Goal: Task Accomplishment & Management: Manage account settings

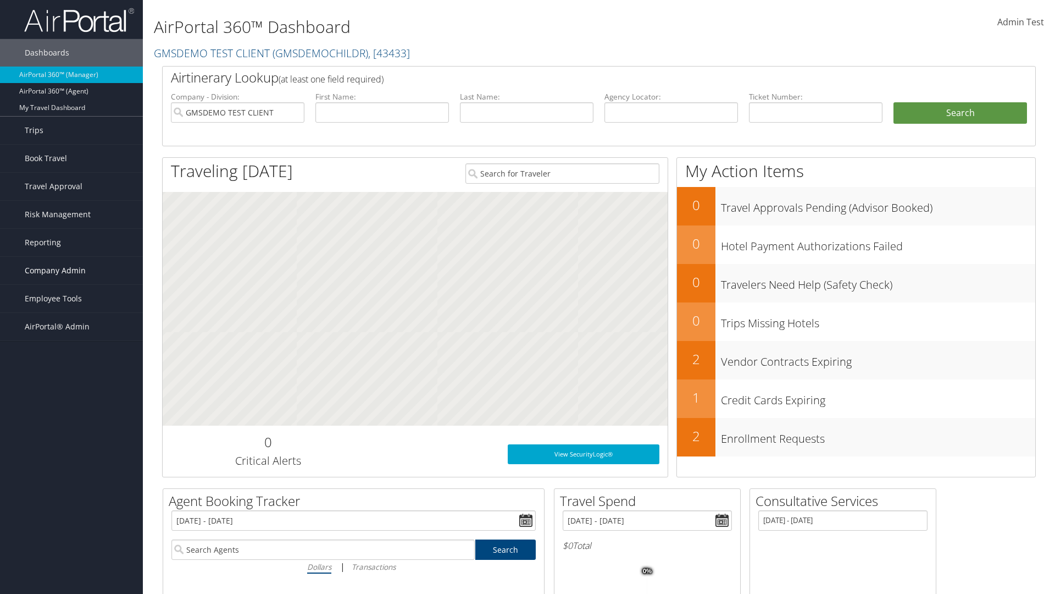
click at [71, 270] on span "Company Admin" at bounding box center [55, 270] width 61 height 27
click at [71, 515] on link "Virtual Pay Settings" at bounding box center [71, 523] width 143 height 16
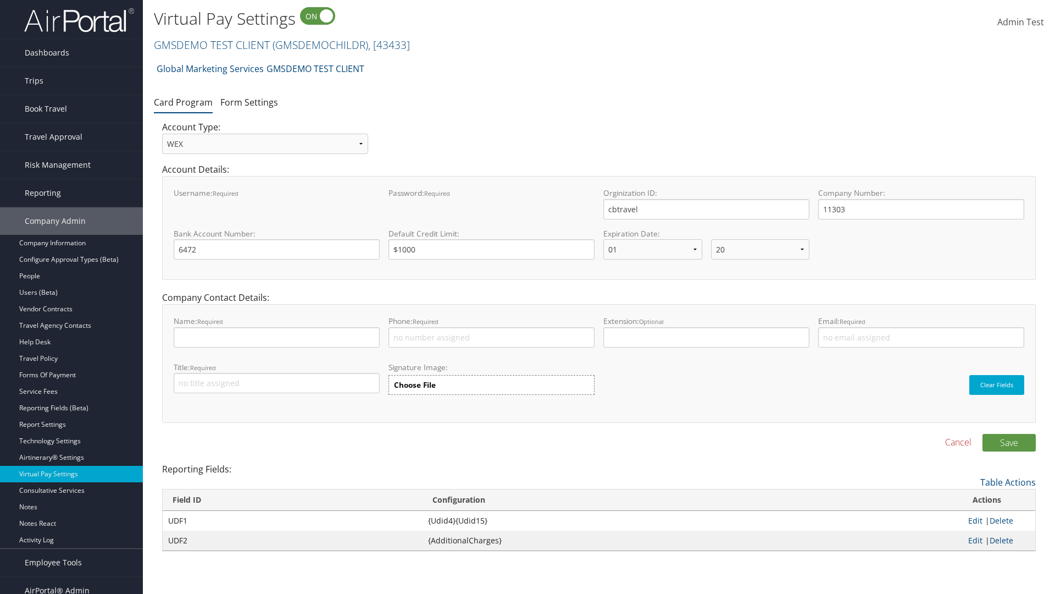
select select "20"
click at [211, 45] on link "GMSDEMO TEST CLIENT ( GMSDEMOCHILDR ) , [ 43433 ]" at bounding box center [282, 44] width 256 height 15
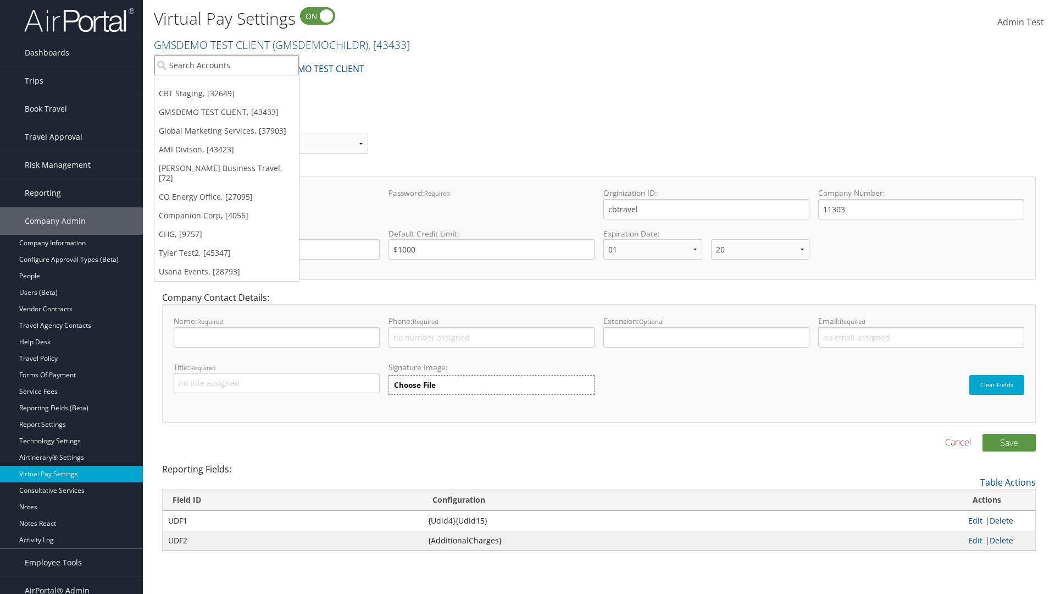
click at [226, 65] on input "search" at bounding box center [226, 65] width 145 height 20
type input "CBTSTG"
click at [226, 85] on div "CBT Staging (CBTSTG), [32649]" at bounding box center [226, 85] width 157 height 10
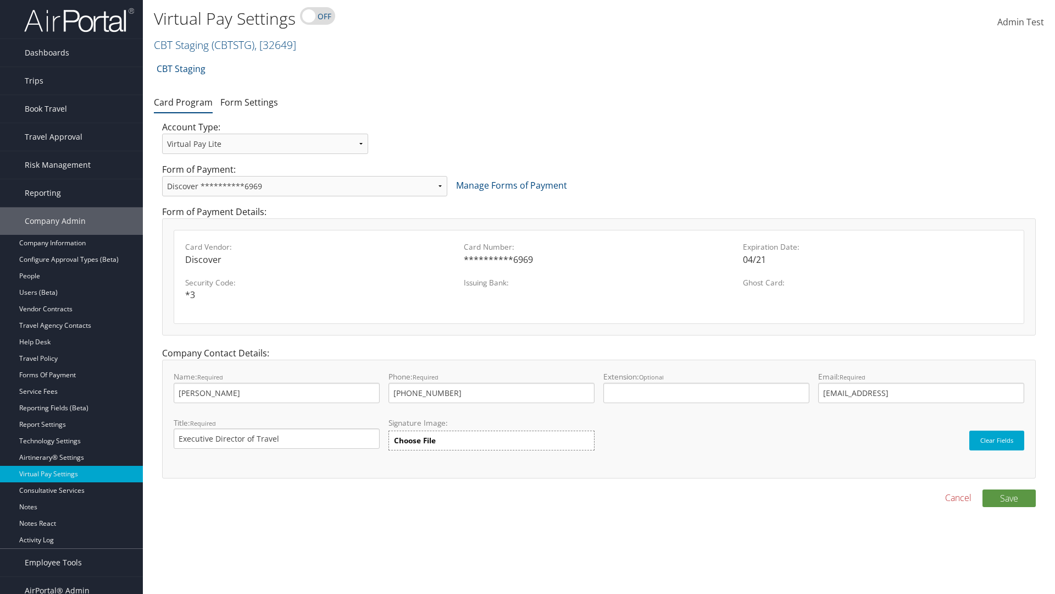
select select "new"
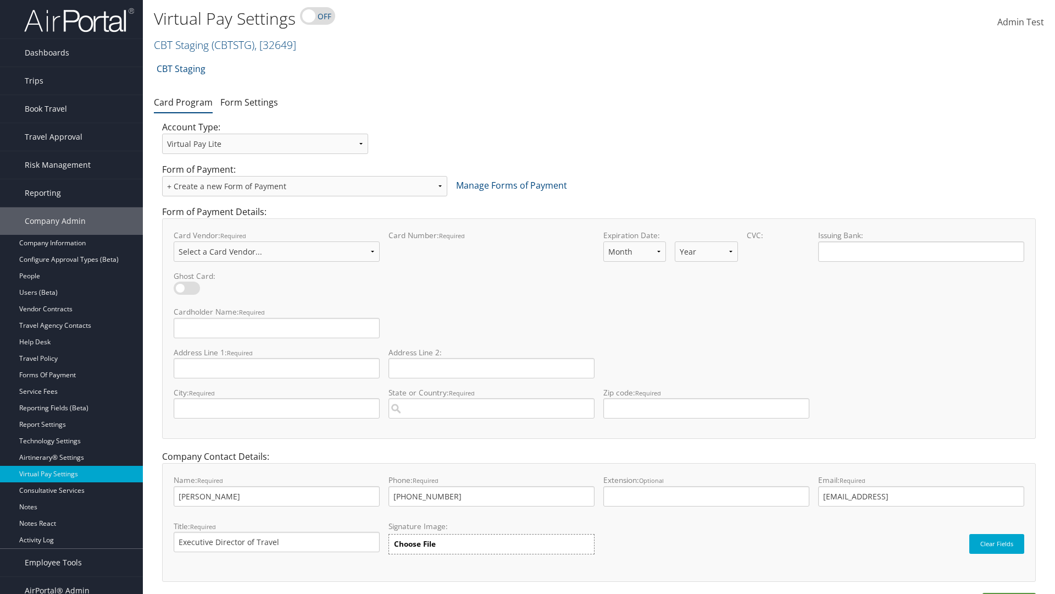
select select "VI"
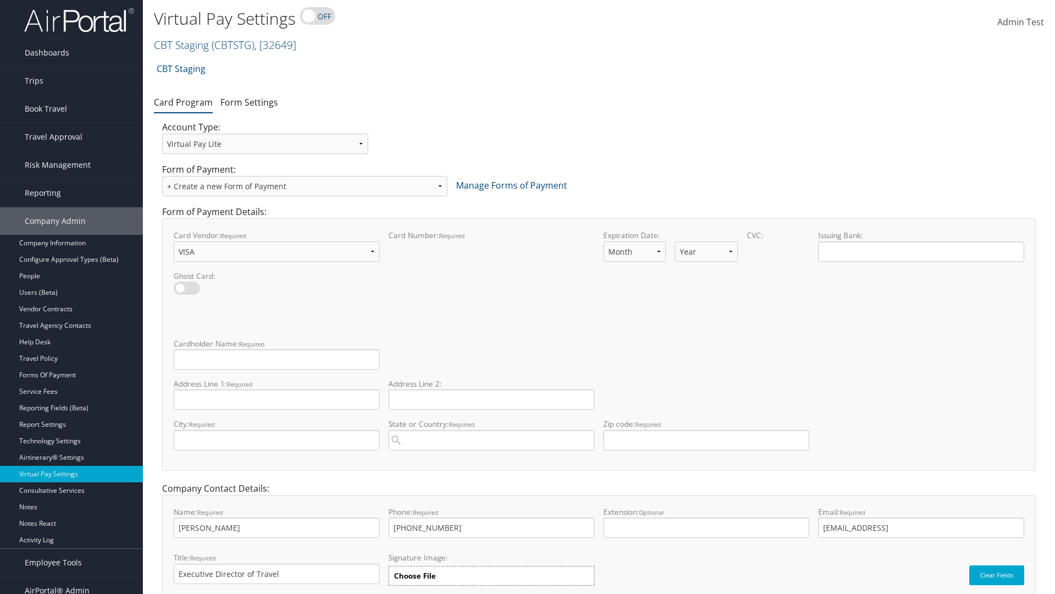
select select "11"
select select "35"
click at [276, 359] on input "Cardholder Name: required This field is required" at bounding box center [277, 359] width 206 height 20
type input "Auto Test"
click at [276, 399] on input "Address Line 1: required This field is required" at bounding box center [277, 399] width 206 height 20
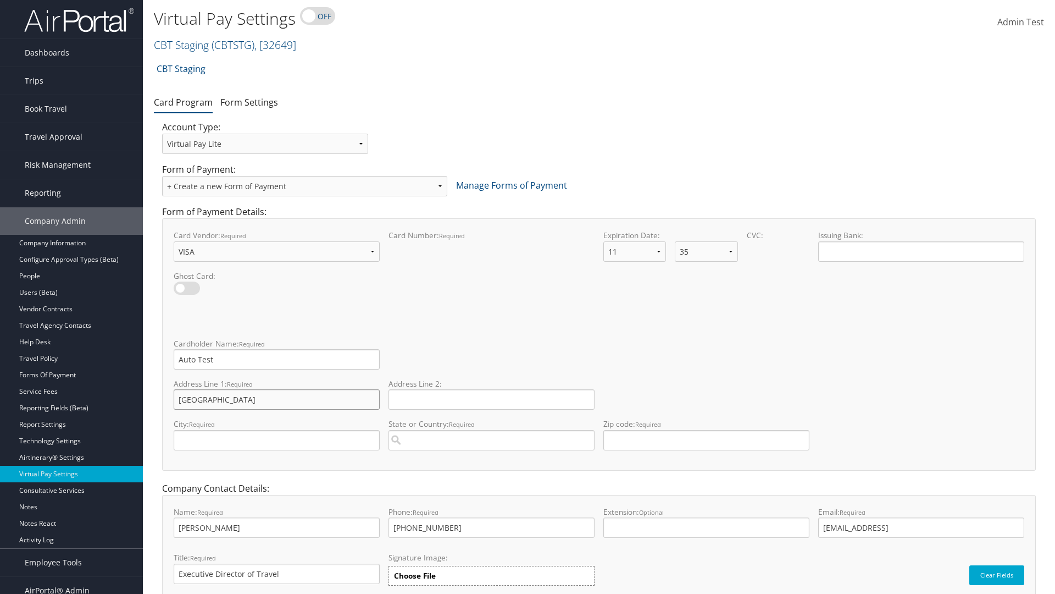
type input "[GEOGRAPHIC_DATA]"
click at [276, 440] on input "City: required This field is required" at bounding box center [277, 440] width 206 height 20
type input "[GEOGRAPHIC_DATA]"
click at [491, 440] on input "State or Country: required This field requires a suggested region." at bounding box center [492, 440] width 206 height 20
type input "[GEOGRAPHIC_DATA]"
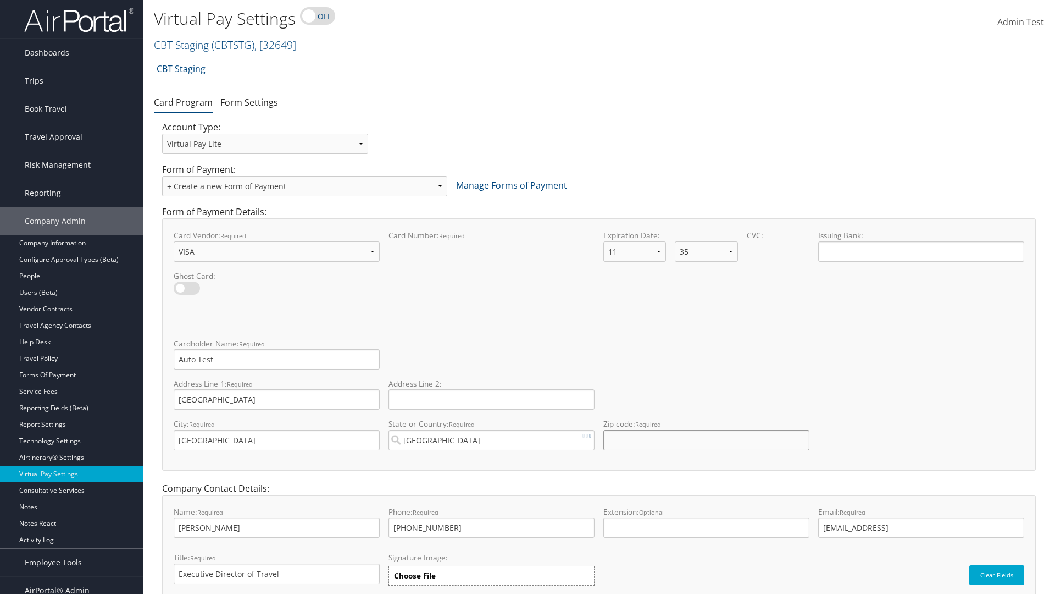
click at [706, 440] on input "Zip code: required This field requires numbers" at bounding box center [706, 440] width 206 height 20
type input "84106"
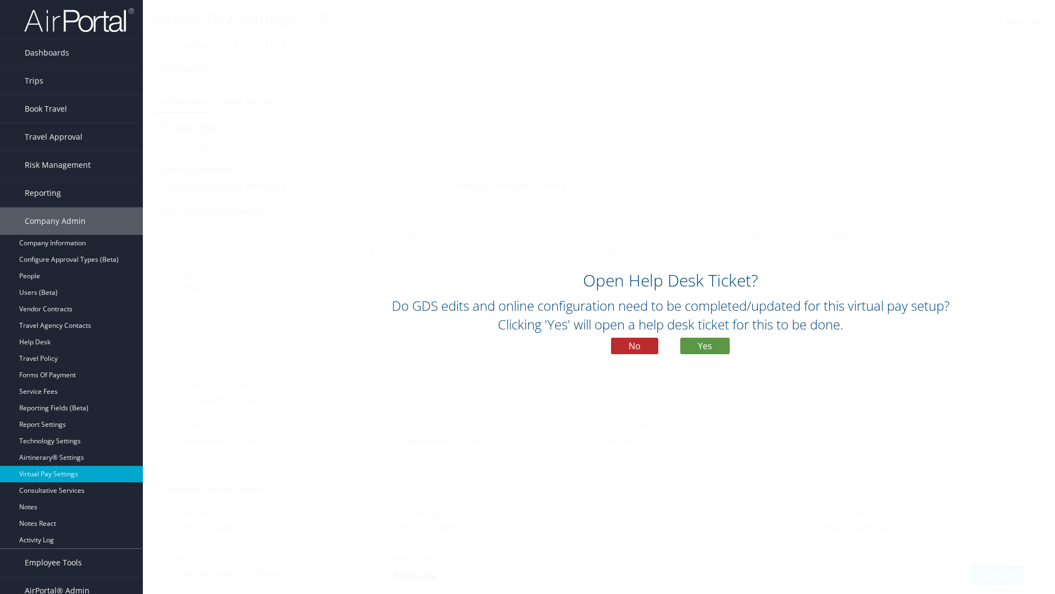
scroll to position [47, 0]
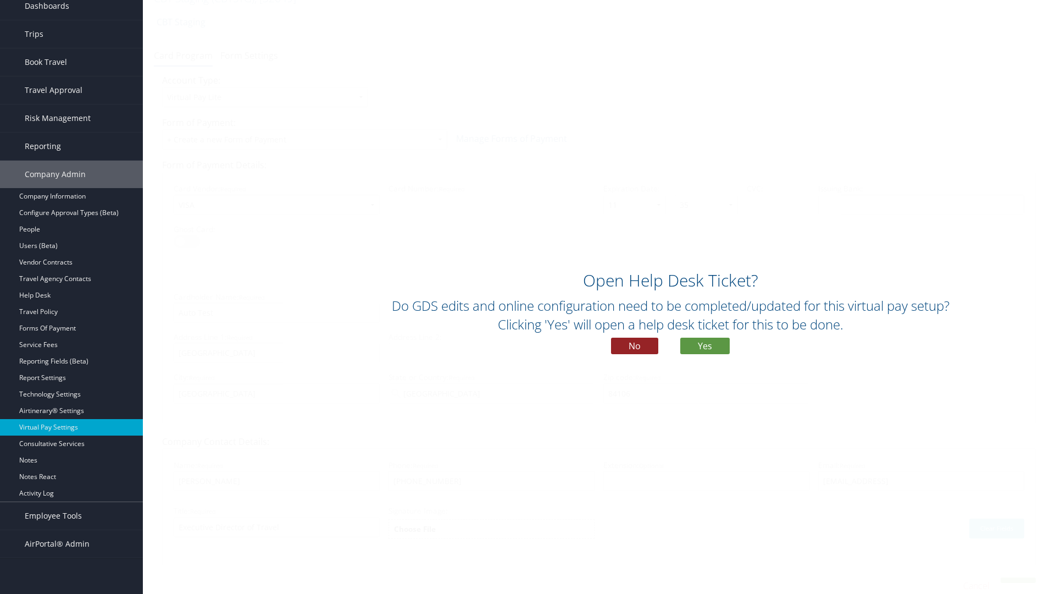
click at [635, 346] on button "No" at bounding box center [634, 345] width 47 height 16
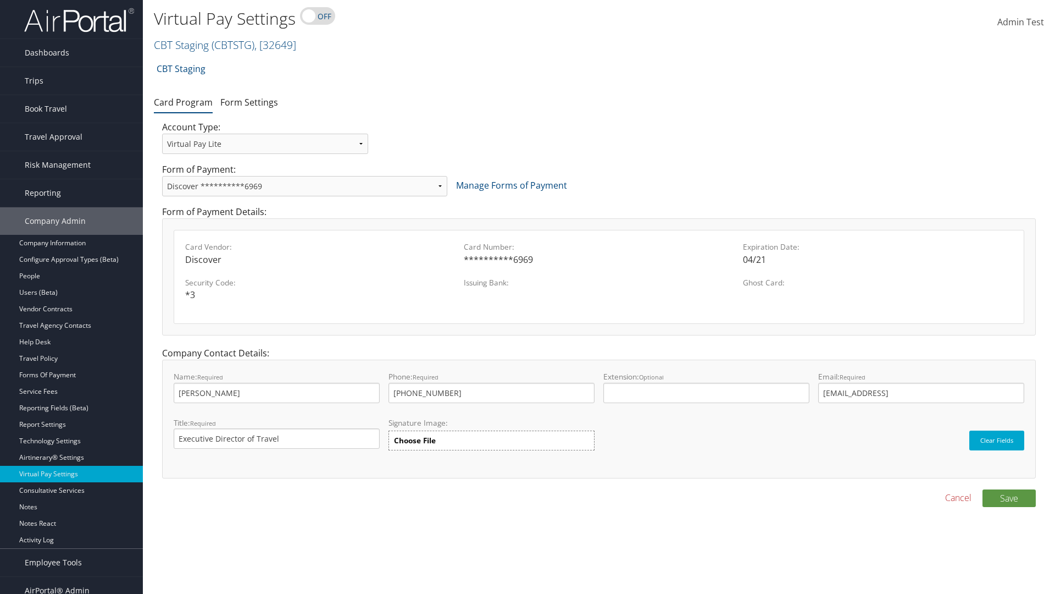
scroll to position [11, 0]
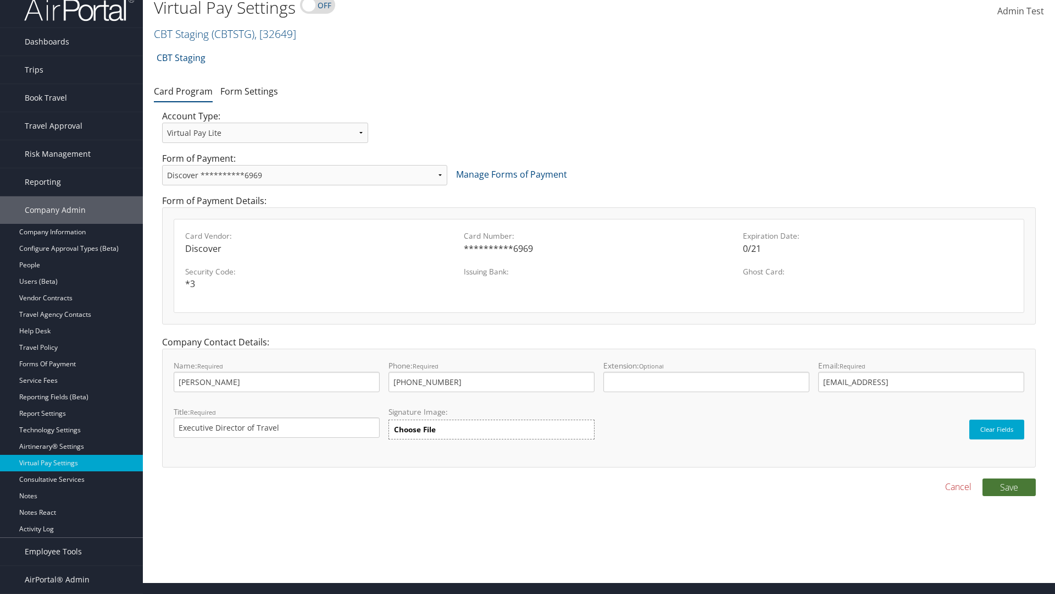
click at [1009, 486] on button "Save" at bounding box center [1009, 487] width 53 height 18
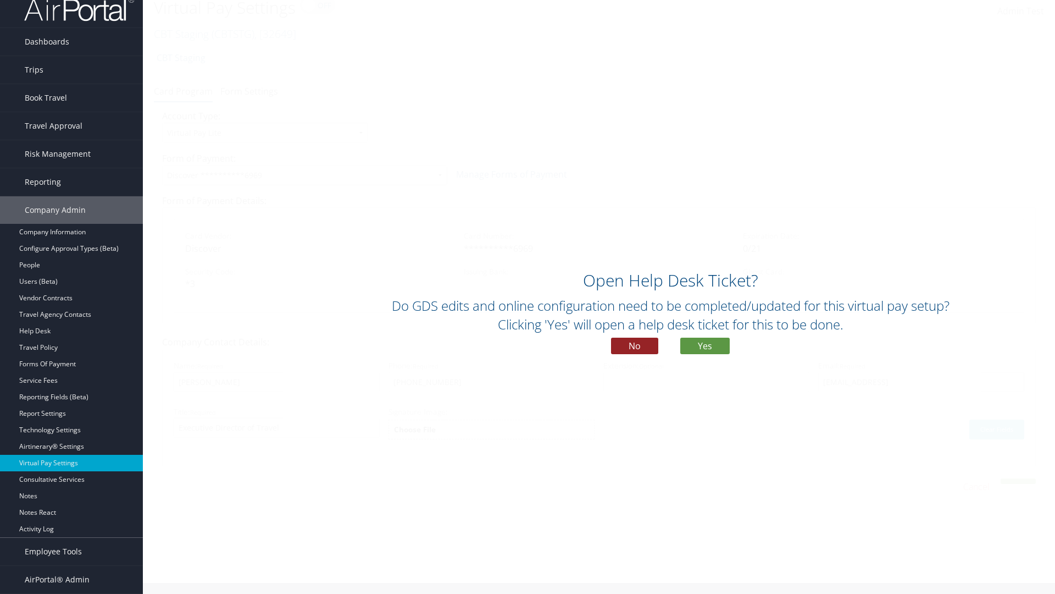
click at [635, 346] on button "No" at bounding box center [634, 345] width 47 height 16
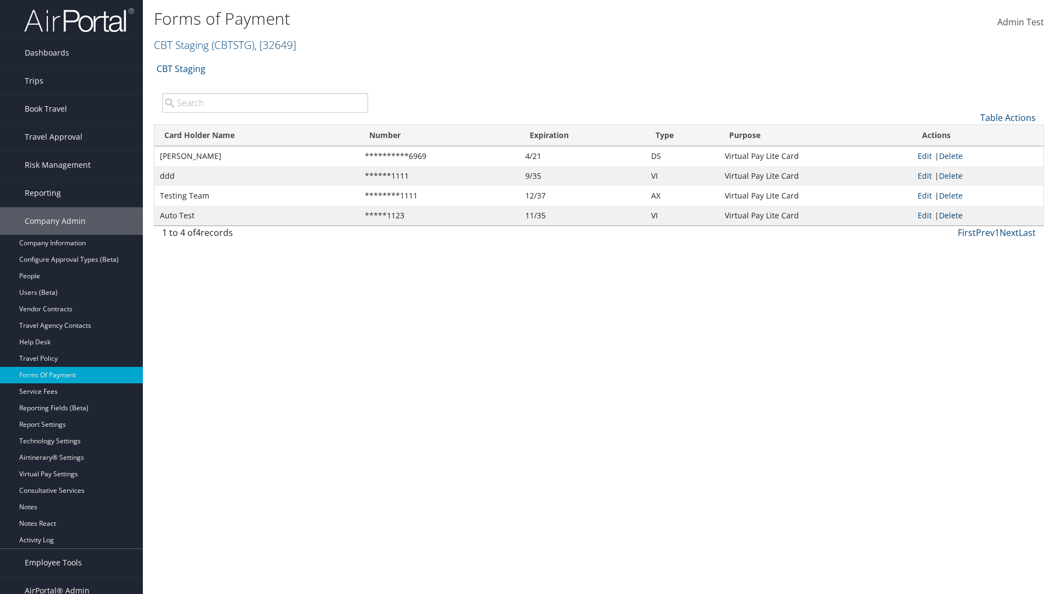
click at [953, 215] on link "Delete" at bounding box center [951, 215] width 24 height 10
